Goal: Find specific page/section: Find specific page/section

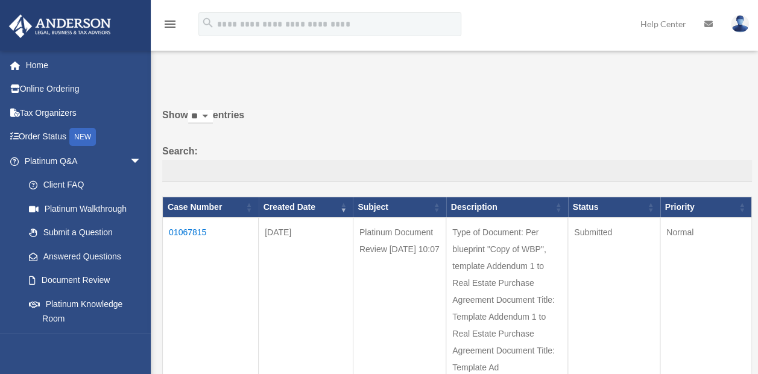
click at [181, 228] on td "01067815" at bounding box center [211, 300] width 96 height 165
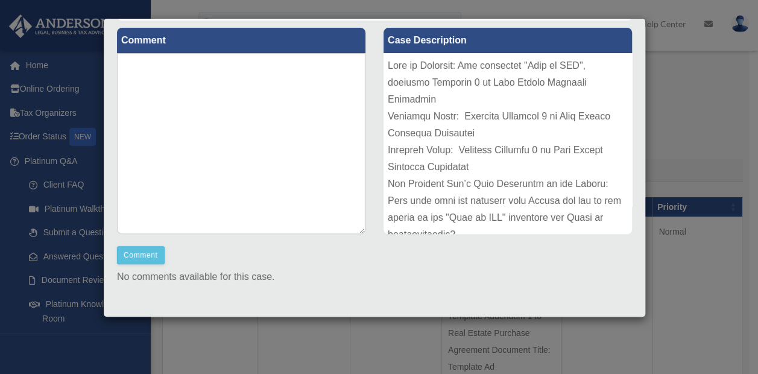
click at [703, 141] on div "Case Detail × Platinum Document Review [DATE] 10:07 Case Number 01067815 Create…" at bounding box center [379, 187] width 758 height 374
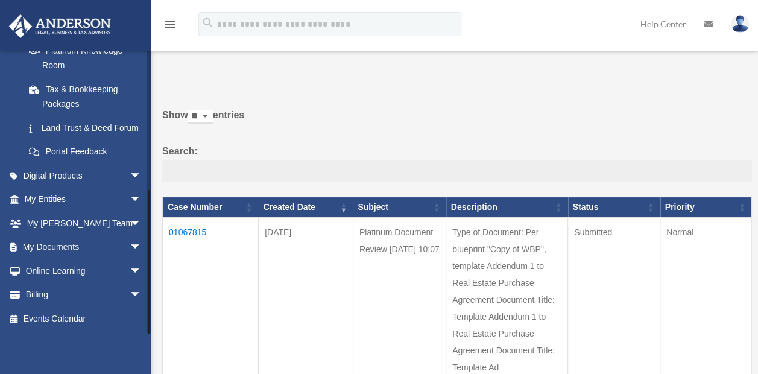
scroll to position [268, 0]
drag, startPoint x: 147, startPoint y: 162, endPoint x: 153, endPoint y: 287, distance: 125.0
click at [130, 247] on span "arrow_drop_down" at bounding box center [142, 247] width 24 height 25
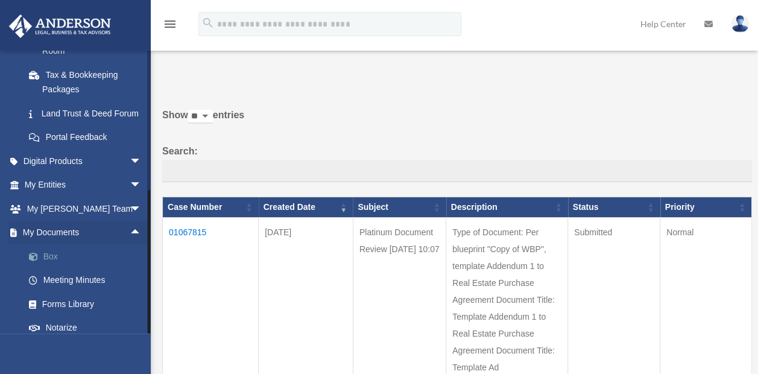
click at [72, 268] on link "Box" at bounding box center [88, 256] width 143 height 24
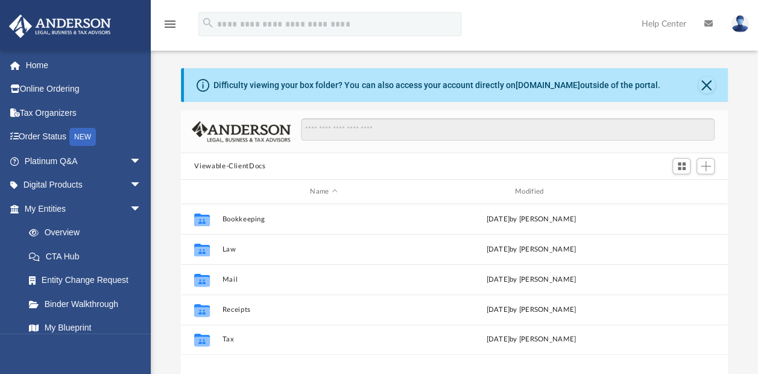
scroll to position [265, 537]
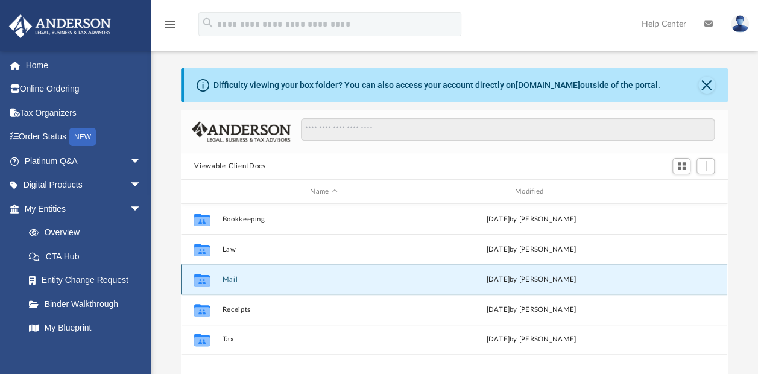
click at [231, 276] on button "Mail" at bounding box center [324, 280] width 203 height 8
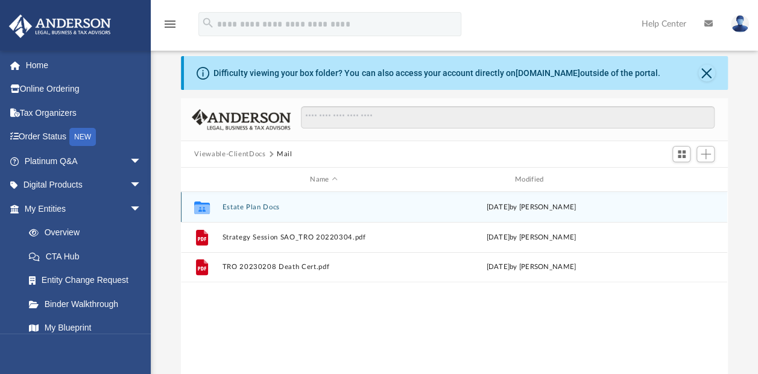
scroll to position [11, 0]
